Goal: Information Seeking & Learning: Find specific fact

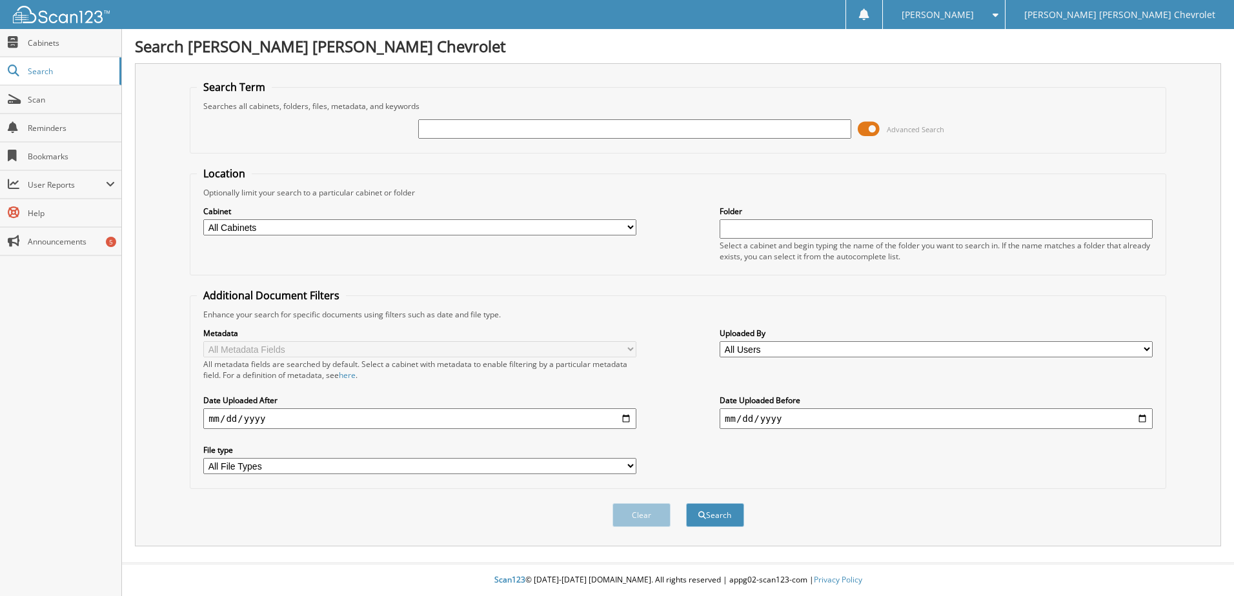
click at [499, 132] on input "text" at bounding box center [634, 128] width 433 height 19
type input "582357"
click at [719, 517] on button "Search" at bounding box center [715, 515] width 58 height 24
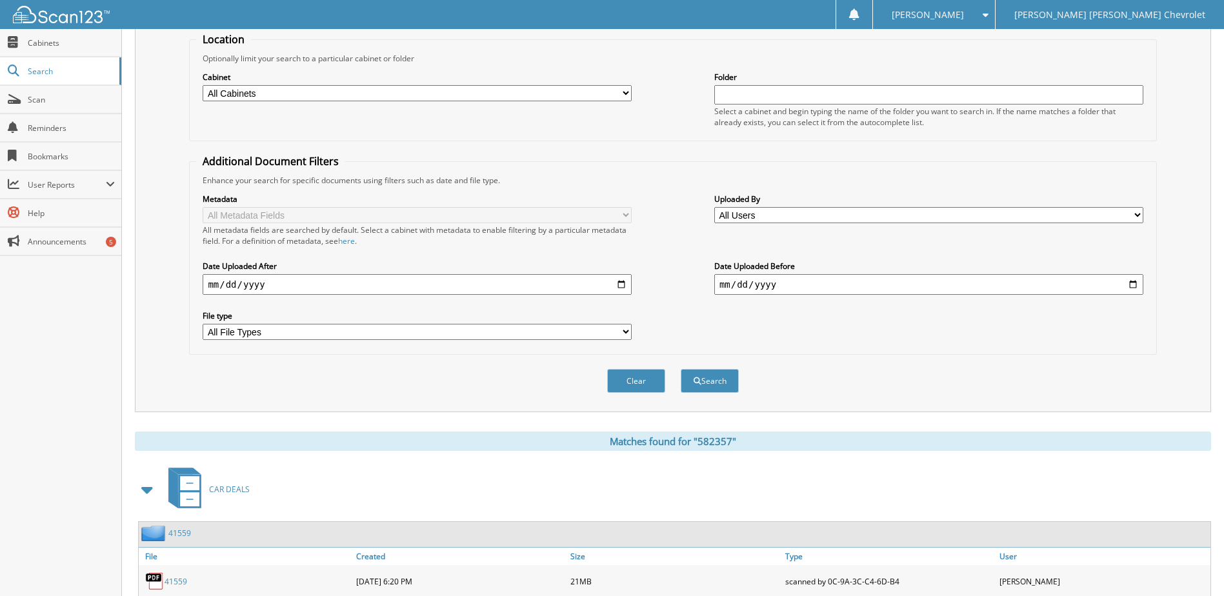
scroll to position [197, 0]
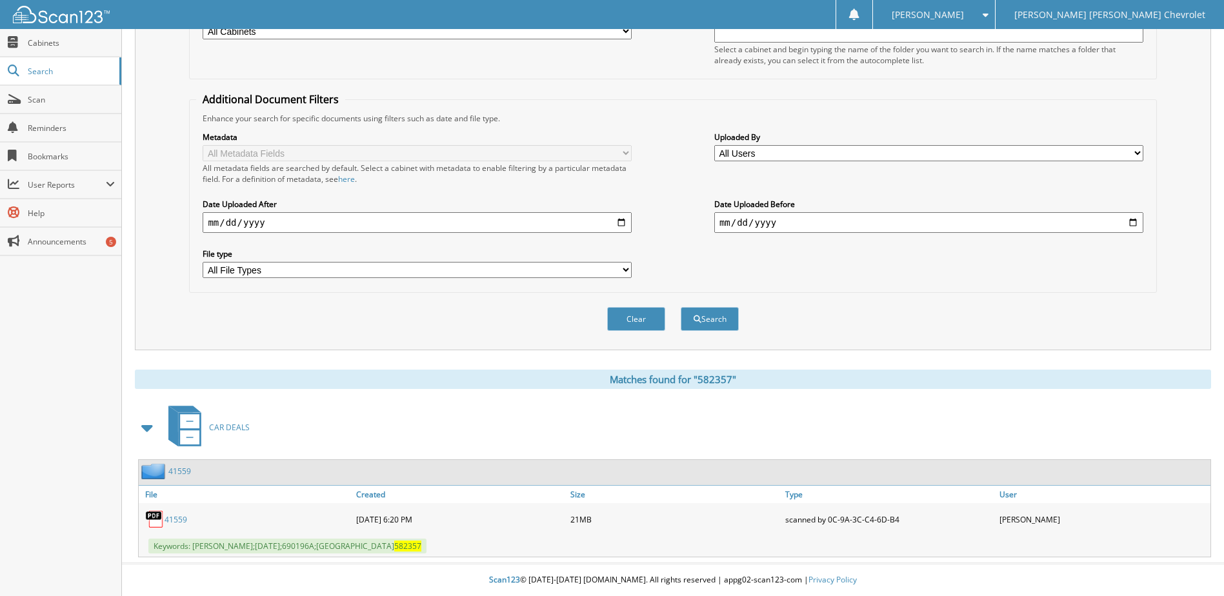
click at [176, 525] on link "41559" at bounding box center [176, 519] width 23 height 11
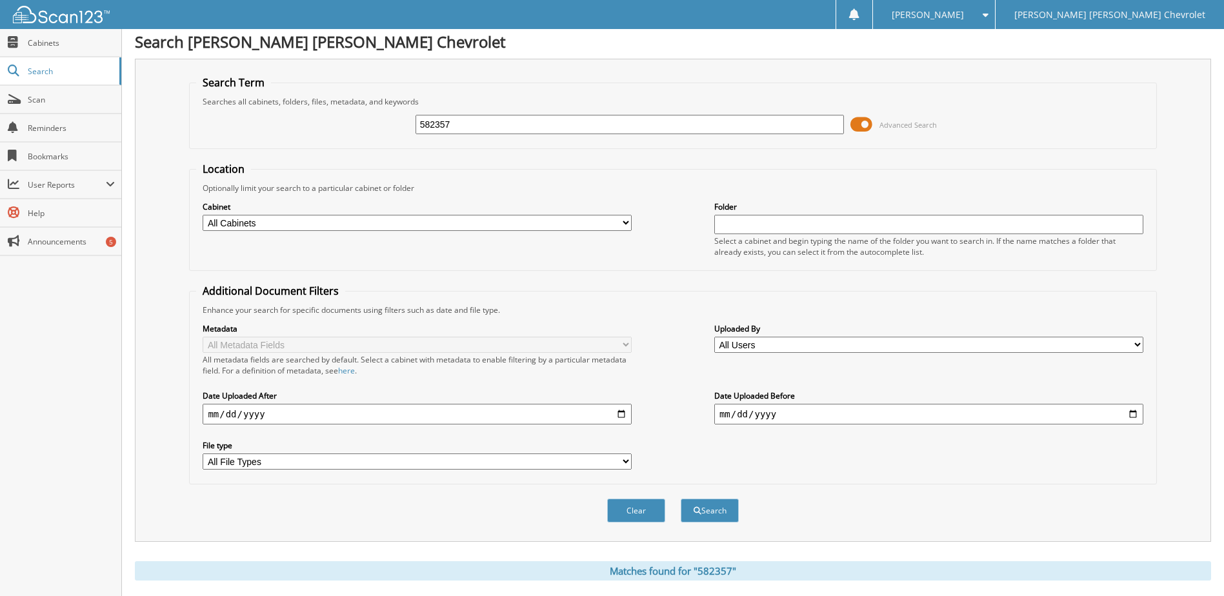
scroll to position [0, 0]
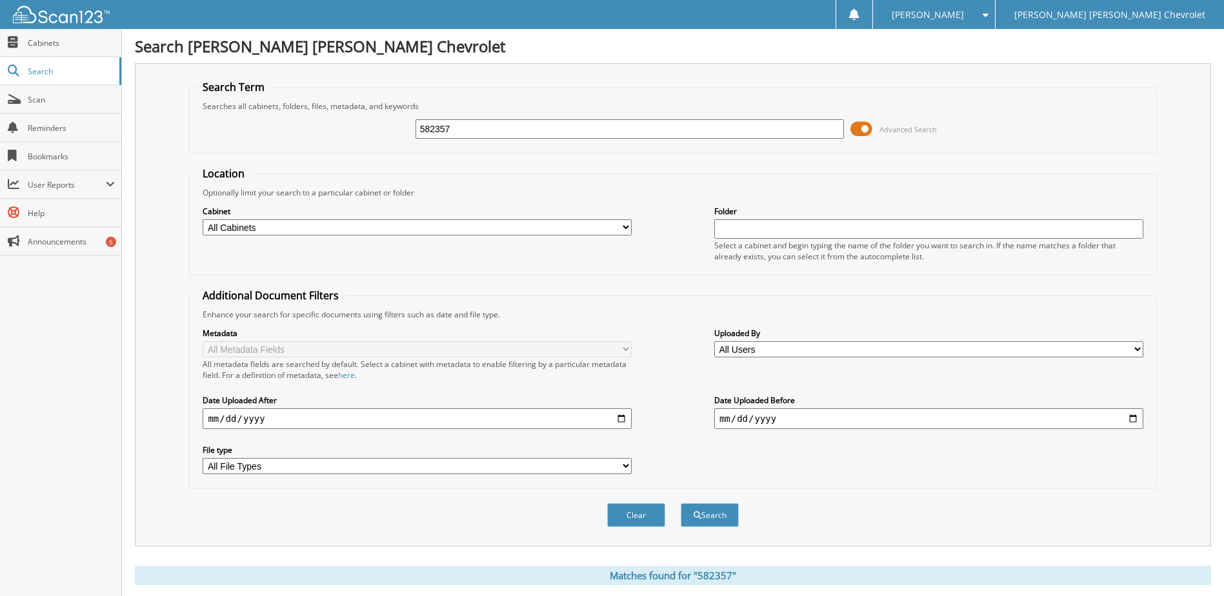
drag, startPoint x: 461, startPoint y: 130, endPoint x: -34, endPoint y: 175, distance: 496.8
click at [0, 175] on html "Donna M. Settings Logout Jim Butler Linn Chevrolet Close Cabinets Search Scan" at bounding box center [612, 396] width 1224 height 792
type input "659111"
click at [723, 513] on button "Search" at bounding box center [710, 515] width 58 height 24
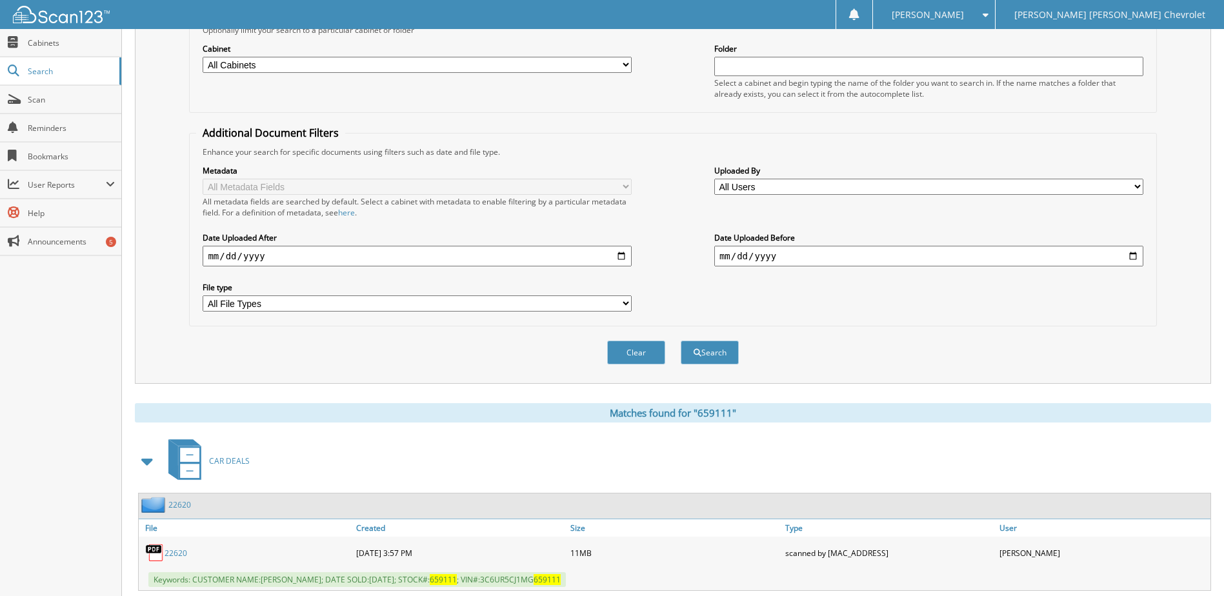
scroll to position [197, 0]
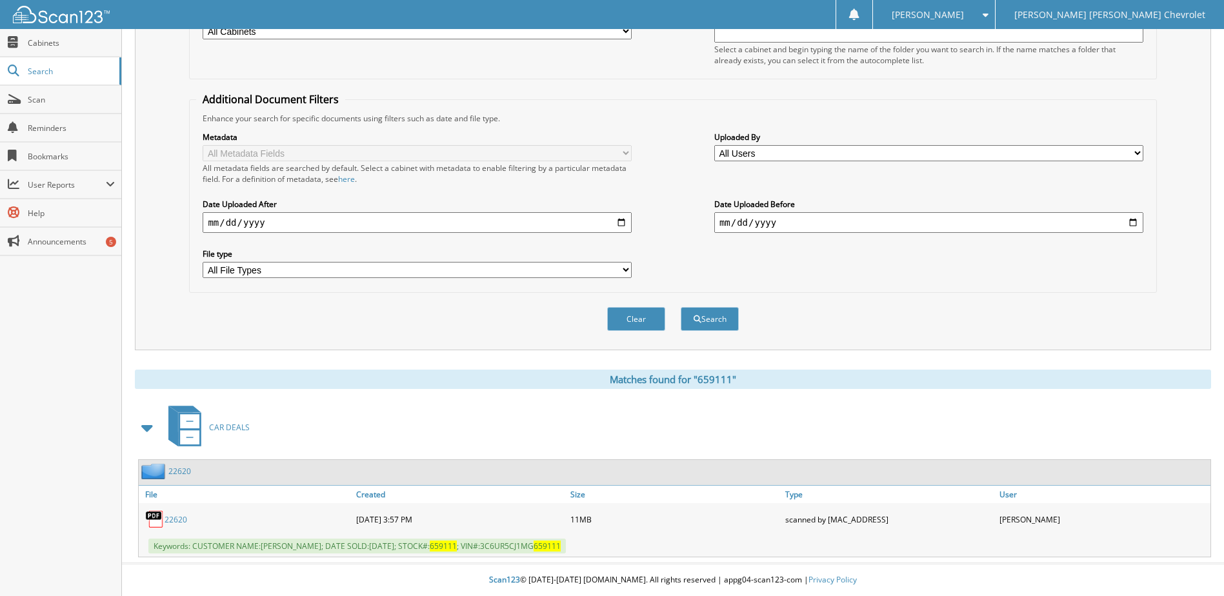
click at [170, 518] on link "22620" at bounding box center [176, 519] width 23 height 11
click at [1183, 119] on div "Search Term Searches all cabinets, folders, files, metadata, and keywords 65911…" at bounding box center [673, 108] width 1076 height 483
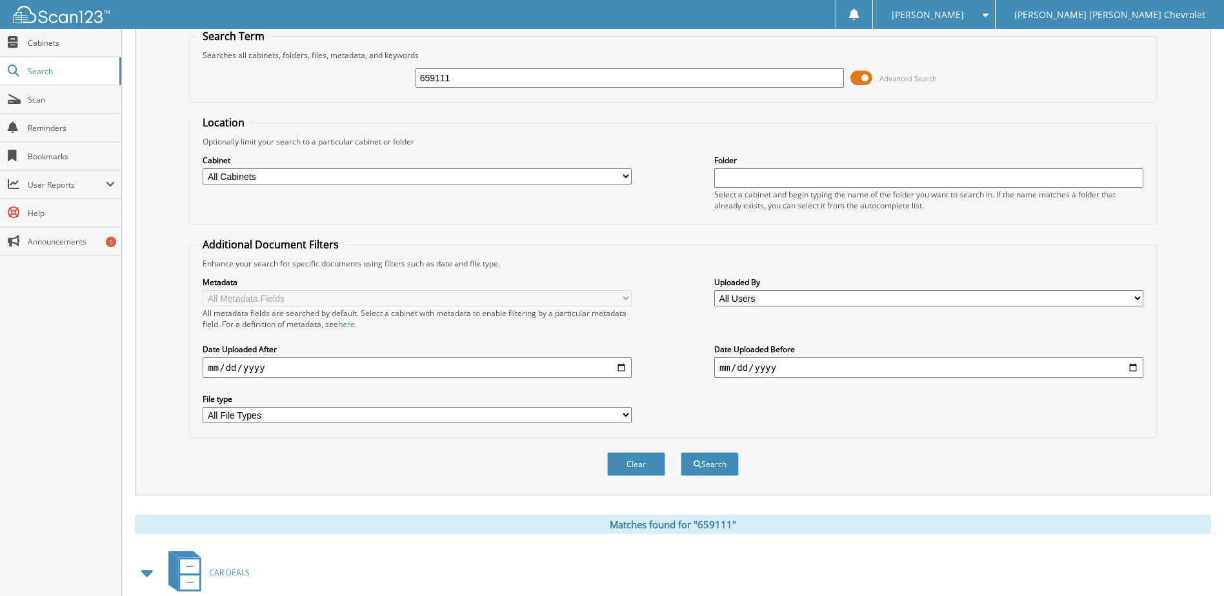
scroll to position [0, 0]
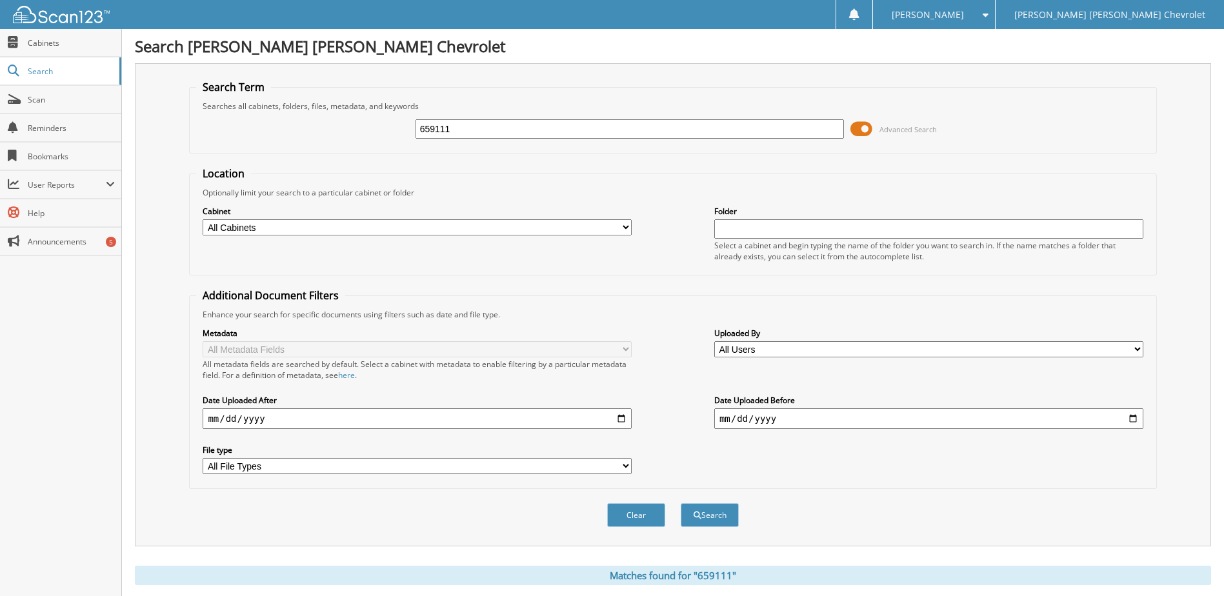
drag, startPoint x: 487, startPoint y: 130, endPoint x: 167, endPoint y: 134, distance: 320.0
click at [167, 134] on div "Search Term Searches all cabinets, folders, files, metadata, and keywords 65911…" at bounding box center [673, 304] width 1076 height 483
type input "evans"
click at [723, 520] on button "Search" at bounding box center [710, 515] width 58 height 24
drag, startPoint x: 469, startPoint y: 133, endPoint x: 341, endPoint y: 146, distance: 129.0
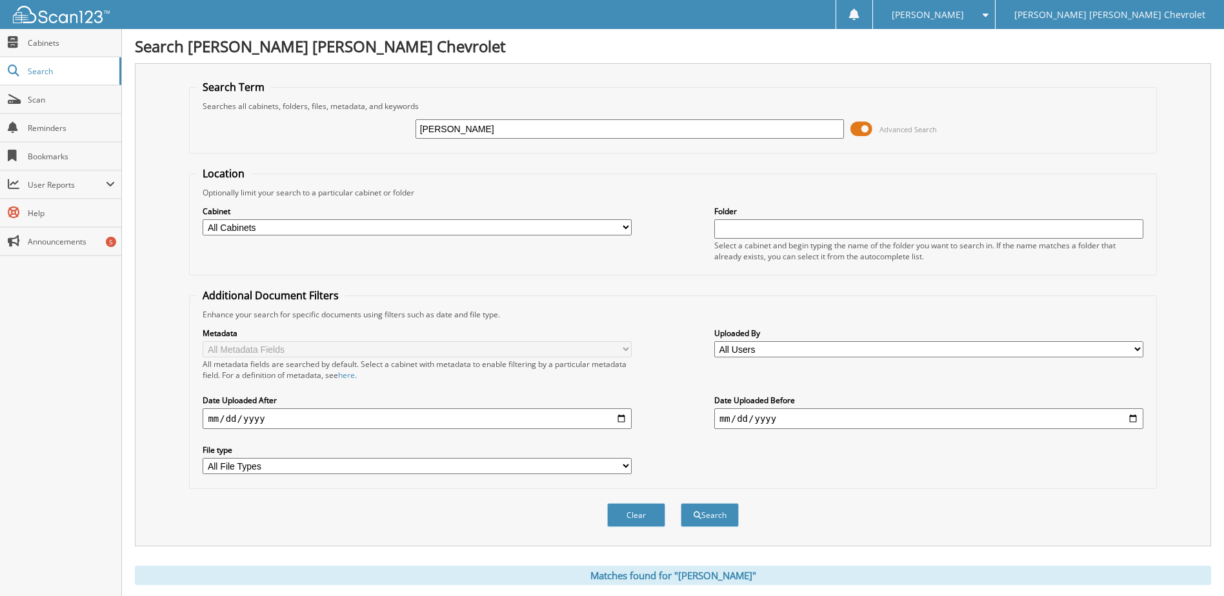
click at [341, 146] on div "evans Advanced Search" at bounding box center [672, 129] width 953 height 35
type input "[PERSON_NAME]"
click at [697, 519] on span "submit" at bounding box center [698, 516] width 8 height 8
drag, startPoint x: 478, startPoint y: 129, endPoint x: 256, endPoint y: 111, distance: 222.7
click at [256, 110] on fieldset "Search Term Searches all cabinets, folders, files, metadata, and keywords hager…" at bounding box center [672, 117] width 967 height 74
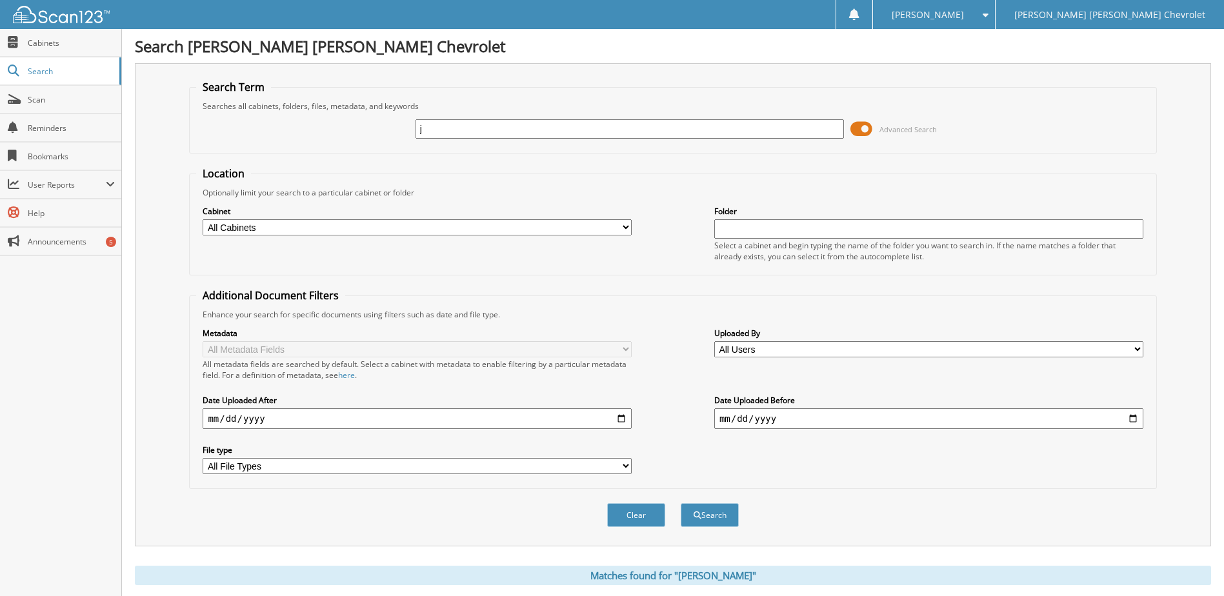
type input "j"
type input "J & M telecommunications"
click at [712, 510] on button "Search" at bounding box center [710, 515] width 58 height 24
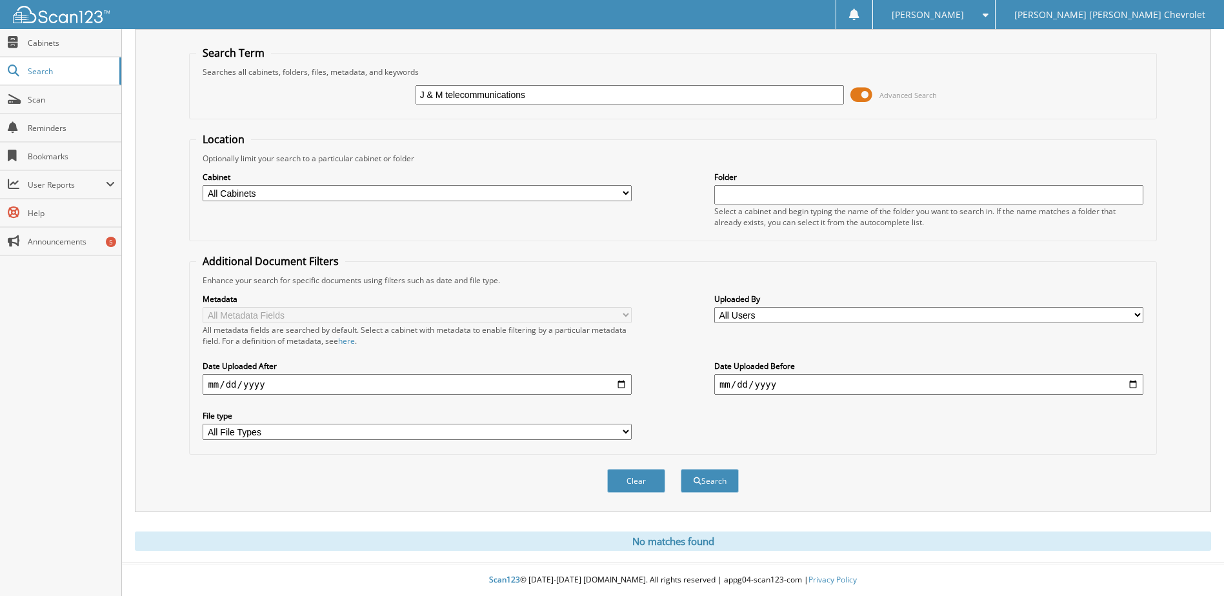
drag, startPoint x: 556, startPoint y: 91, endPoint x: 219, endPoint y: 103, distance: 337.0
click at [219, 103] on div "J & M telecommunications Advanced Search" at bounding box center [672, 94] width 953 height 35
type input "[PERSON_NAME]"
click at [706, 481] on button "Search" at bounding box center [710, 481] width 58 height 24
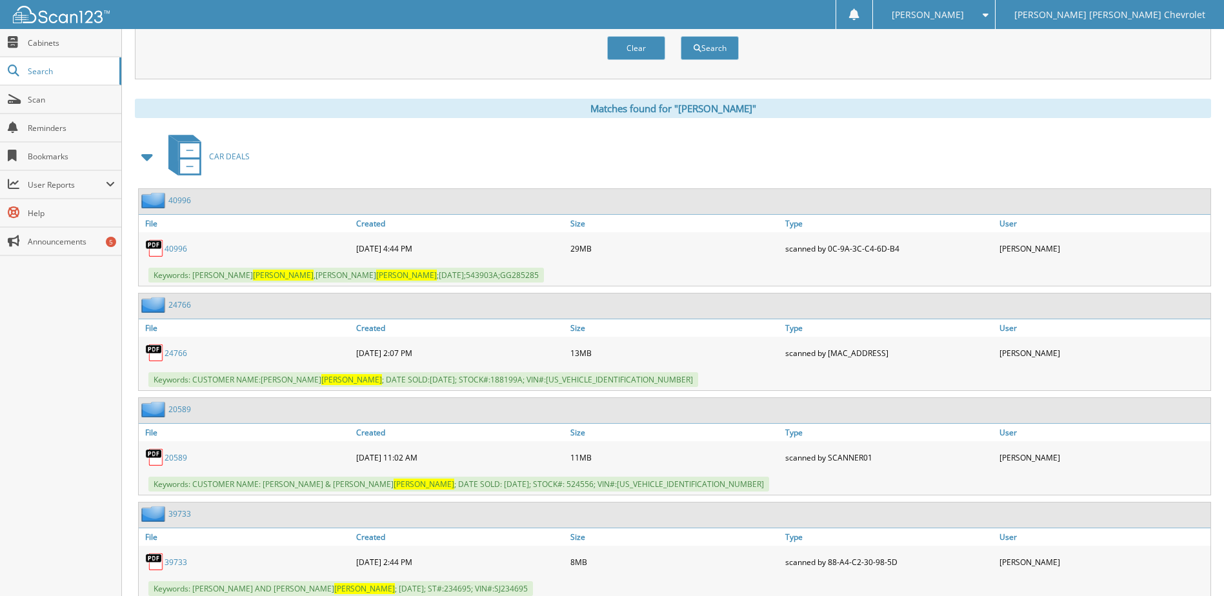
scroll to position [472, 0]
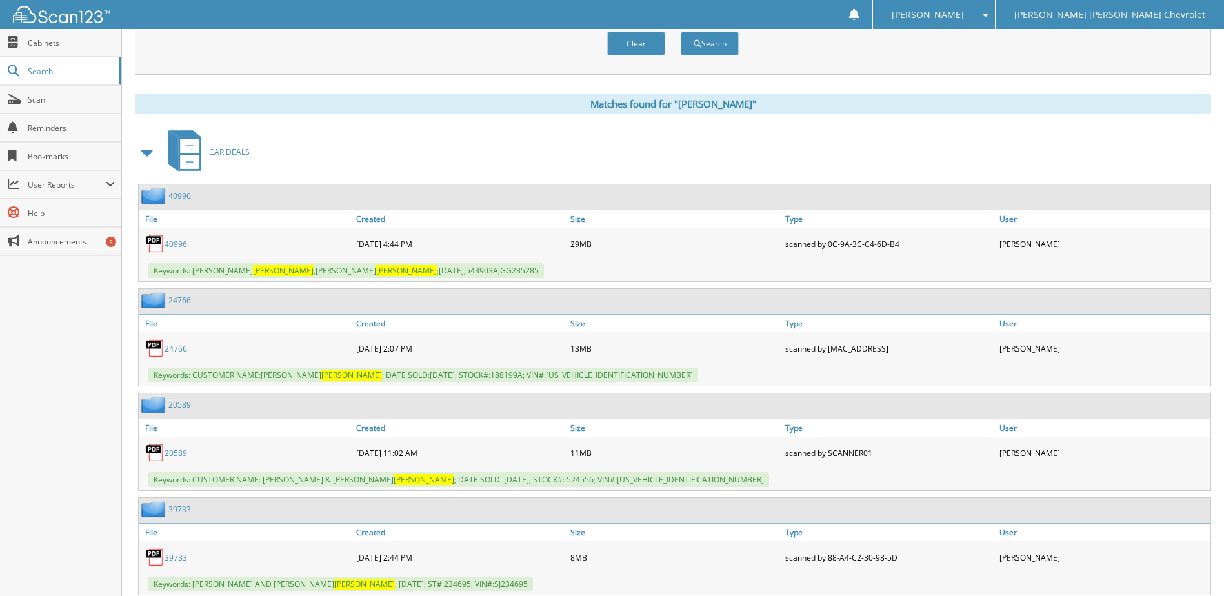
click at [179, 248] on link "40996" at bounding box center [176, 244] width 23 height 11
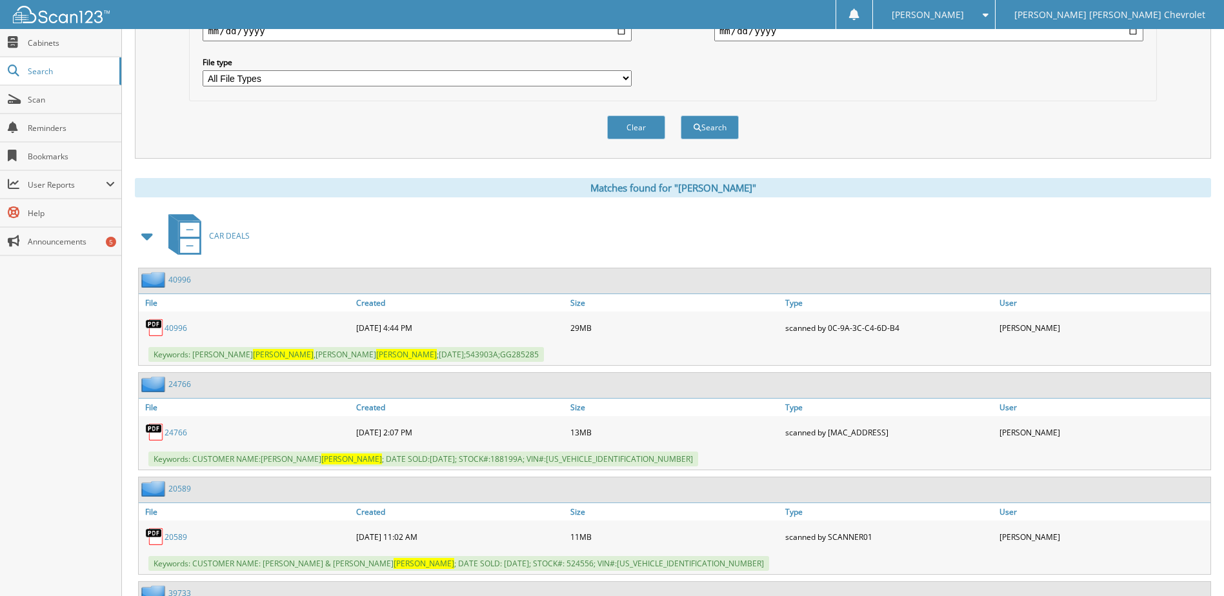
scroll to position [0, 0]
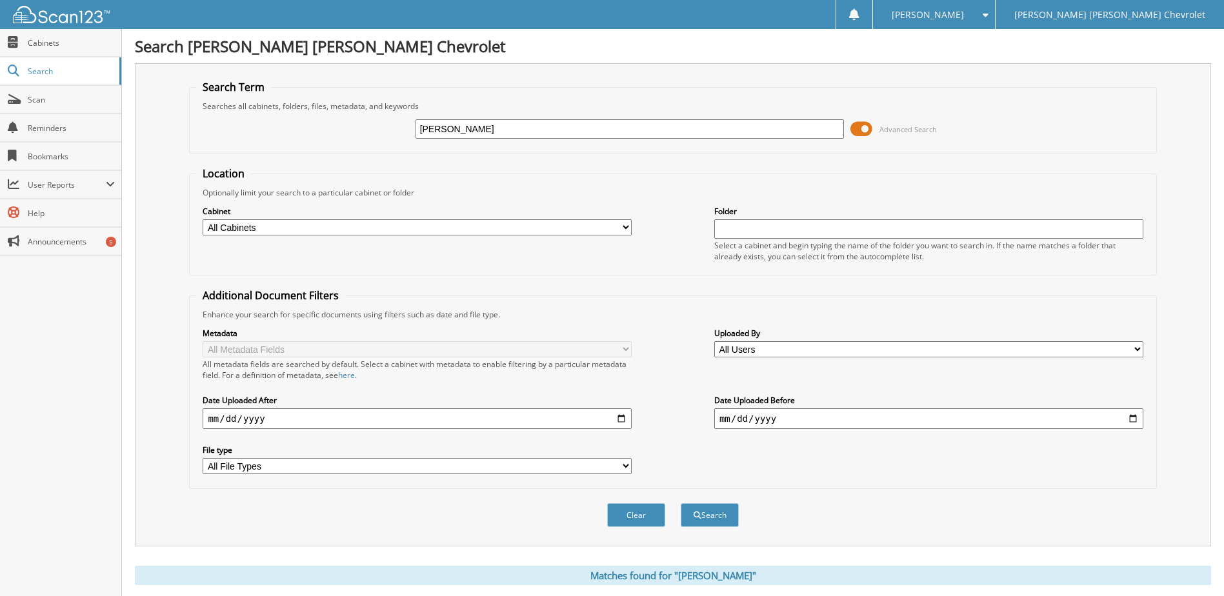
drag, startPoint x: 478, startPoint y: 128, endPoint x: 281, endPoint y: 139, distance: 197.7
click at [281, 138] on div "pritchett Advanced Search" at bounding box center [672, 129] width 953 height 35
type input "putnam"
click at [705, 515] on button "Search" at bounding box center [710, 515] width 58 height 24
drag, startPoint x: 490, startPoint y: 131, endPoint x: -77, endPoint y: 154, distance: 568.2
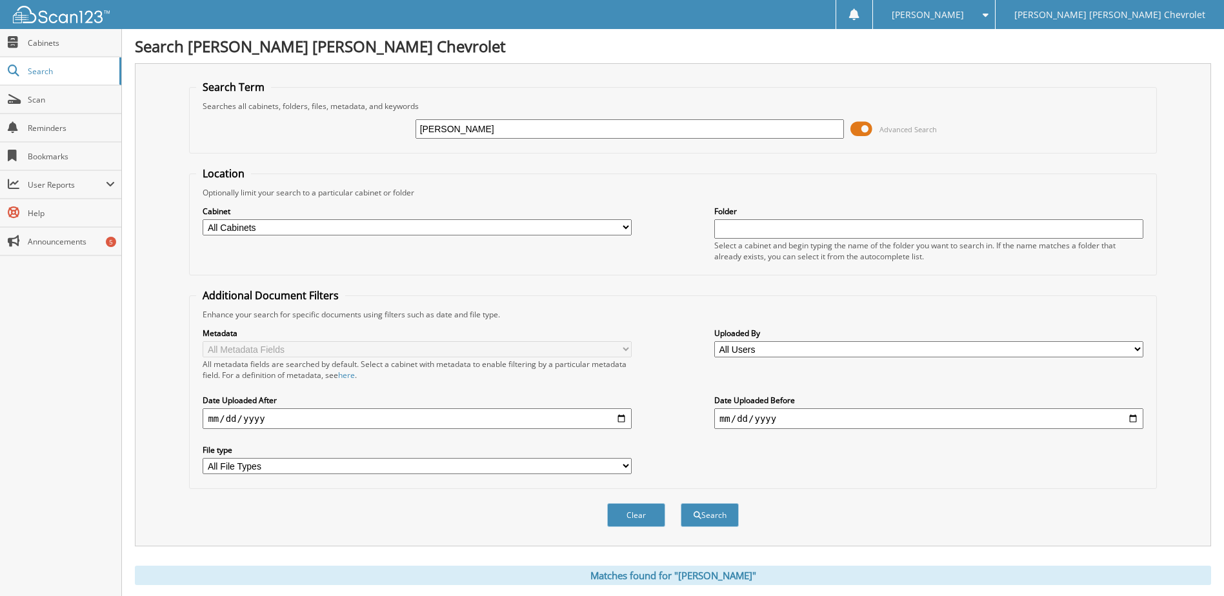
type input "kninner"
drag, startPoint x: 477, startPoint y: 133, endPoint x: -48, endPoint y: 173, distance: 526.7
type input "skninner"
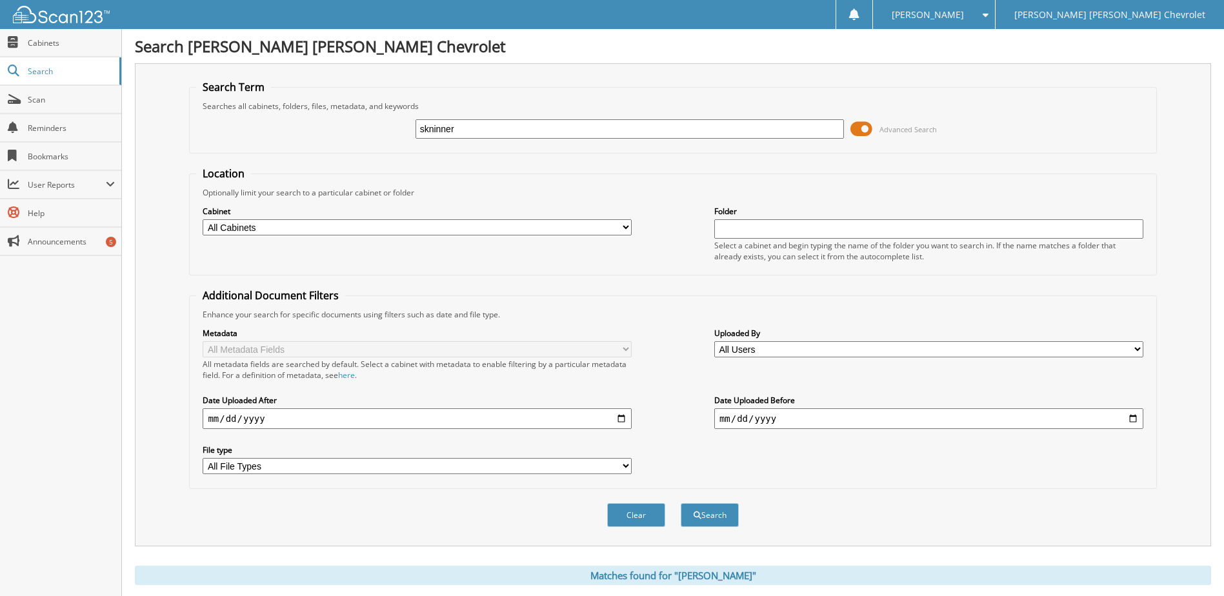
drag, startPoint x: 465, startPoint y: 126, endPoint x: 206, endPoint y: 144, distance: 259.3
click at [210, 143] on div "skninner Advanced Search" at bounding box center [672, 129] width 953 height 35
type input "[PERSON_NAME]"
click at [694, 515] on span "submit" at bounding box center [698, 516] width 8 height 8
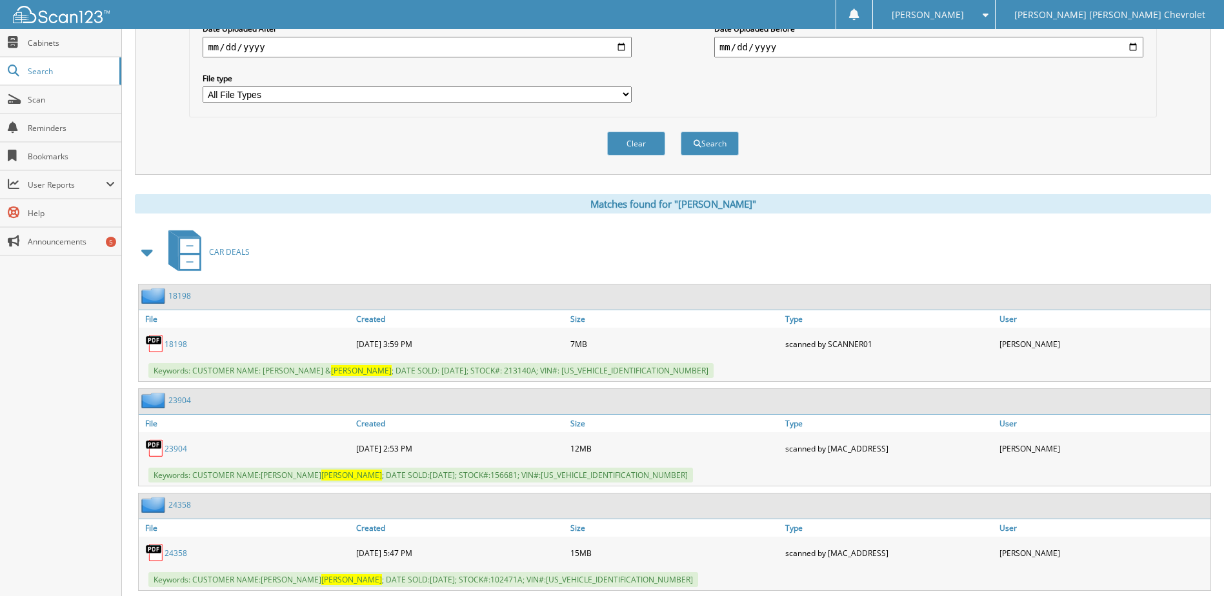
scroll to position [418, 0]
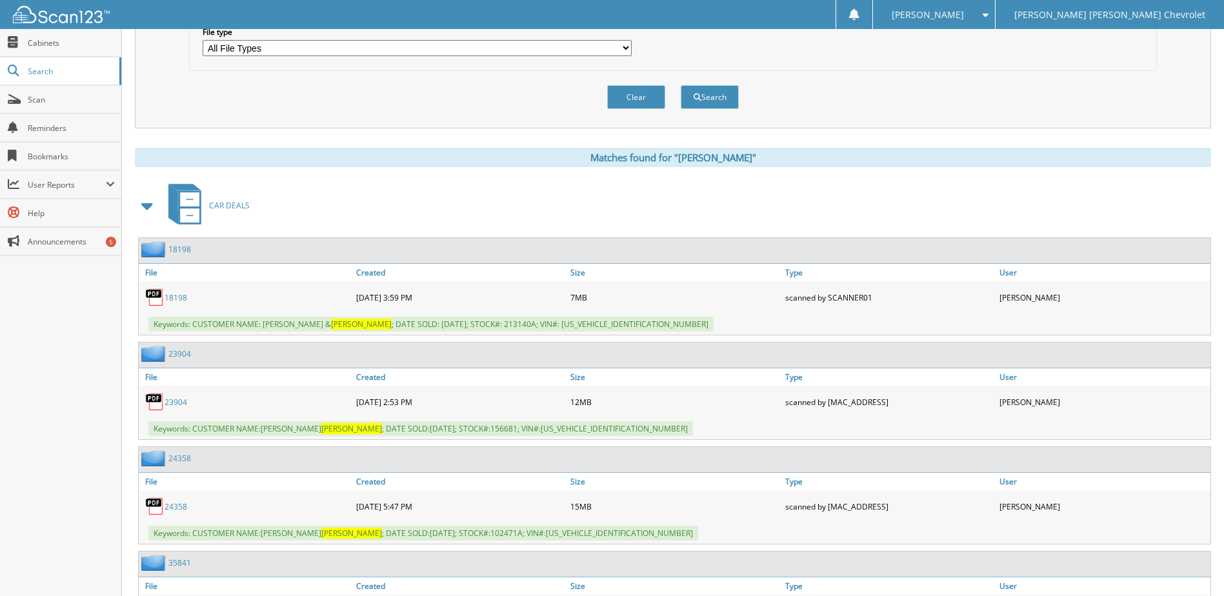
click at [174, 408] on link "23904" at bounding box center [176, 402] width 23 height 11
click at [1169, 175] on div "Matches found for "[PERSON_NAME]" CAR DEALS 18198 File Created Size 7MB" at bounding box center [673, 538] width 1076 height 781
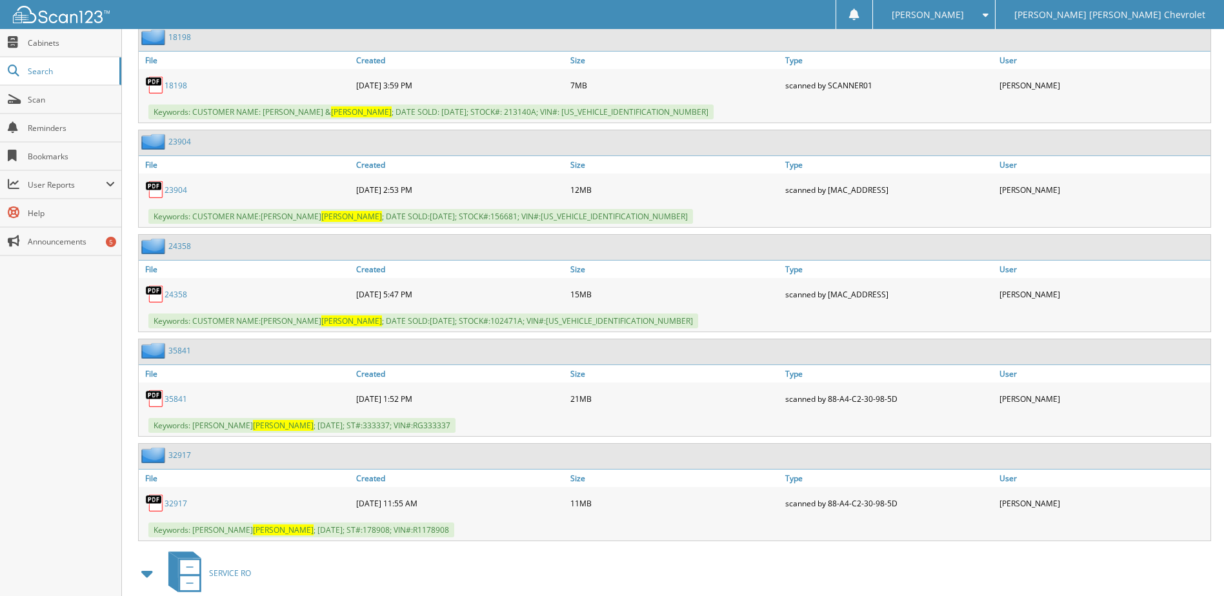
scroll to position [615, 0]
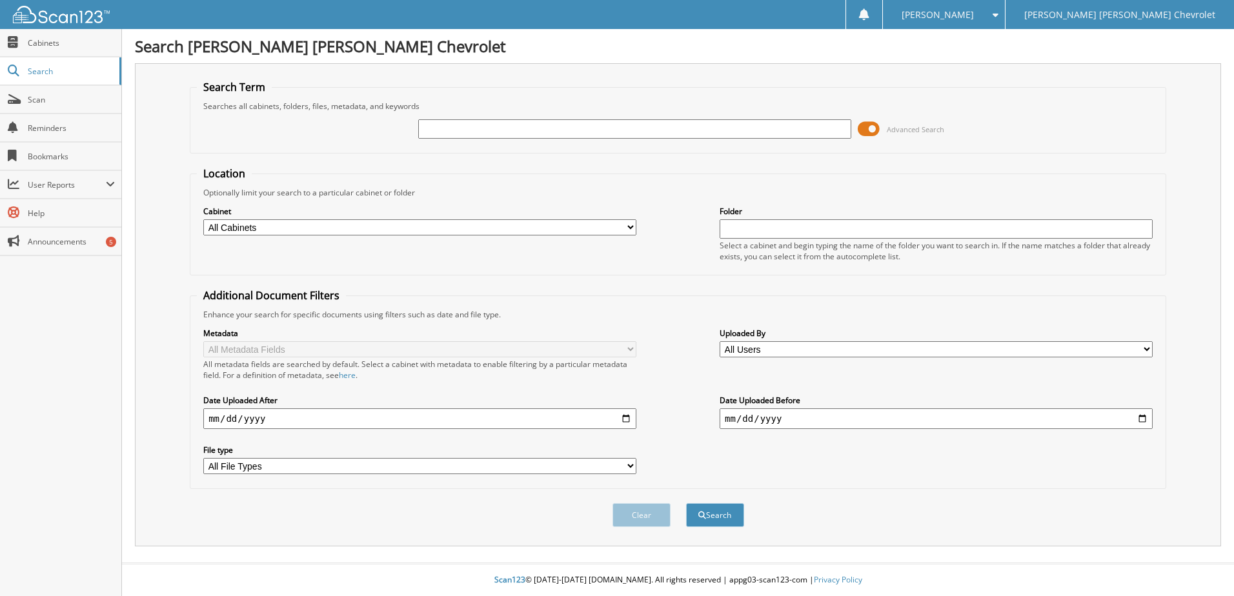
click at [504, 125] on input "text" at bounding box center [634, 128] width 433 height 19
type input "818463"
click at [723, 506] on button "Search" at bounding box center [715, 515] width 58 height 24
click at [432, 134] on input "text" at bounding box center [634, 128] width 433 height 19
type input "stehend"
